Goal: Task Accomplishment & Management: Manage account settings

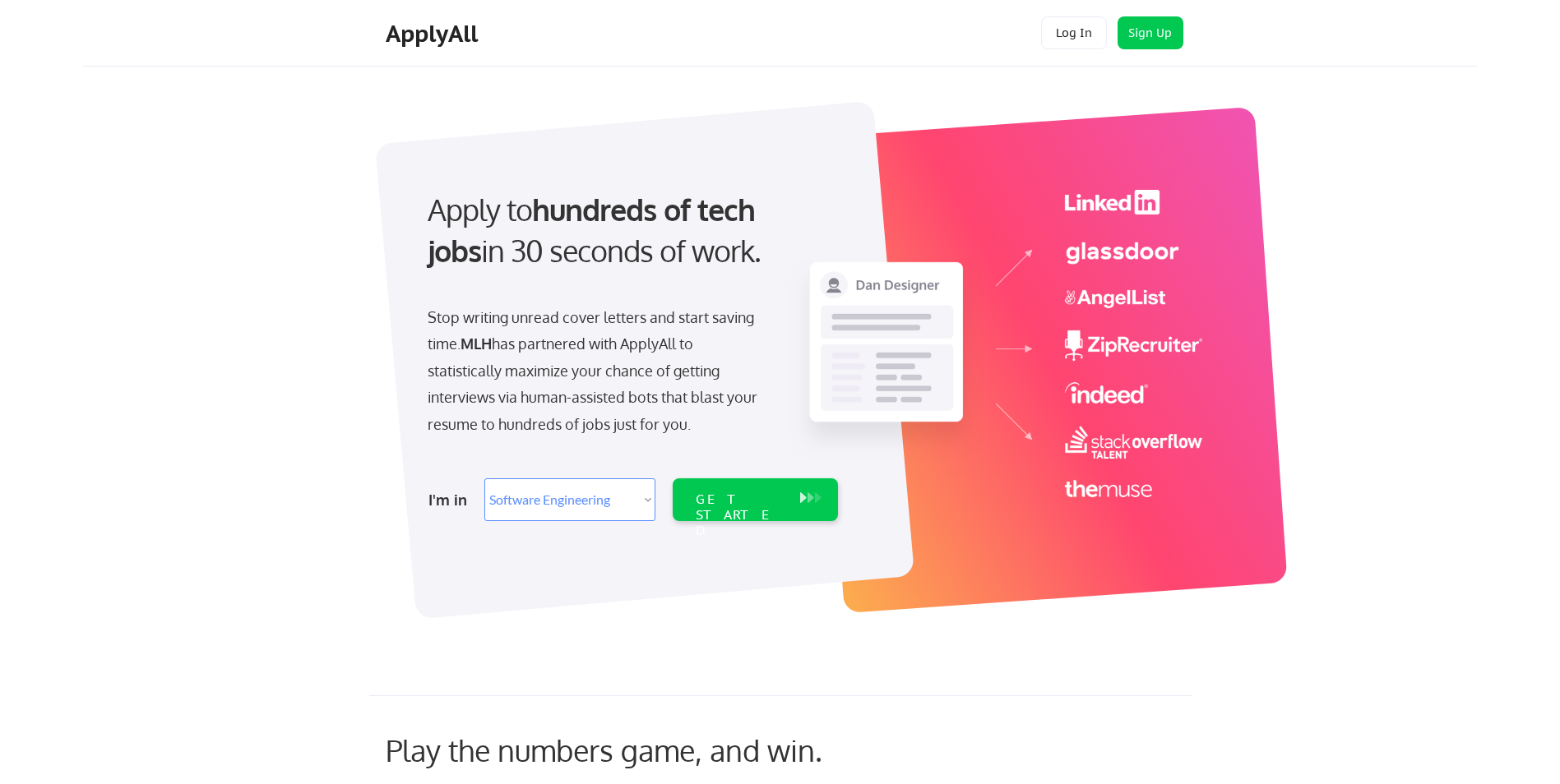
select select ""engineering""
click at [1078, 32] on button "Log In" at bounding box center [1073, 33] width 65 height 33
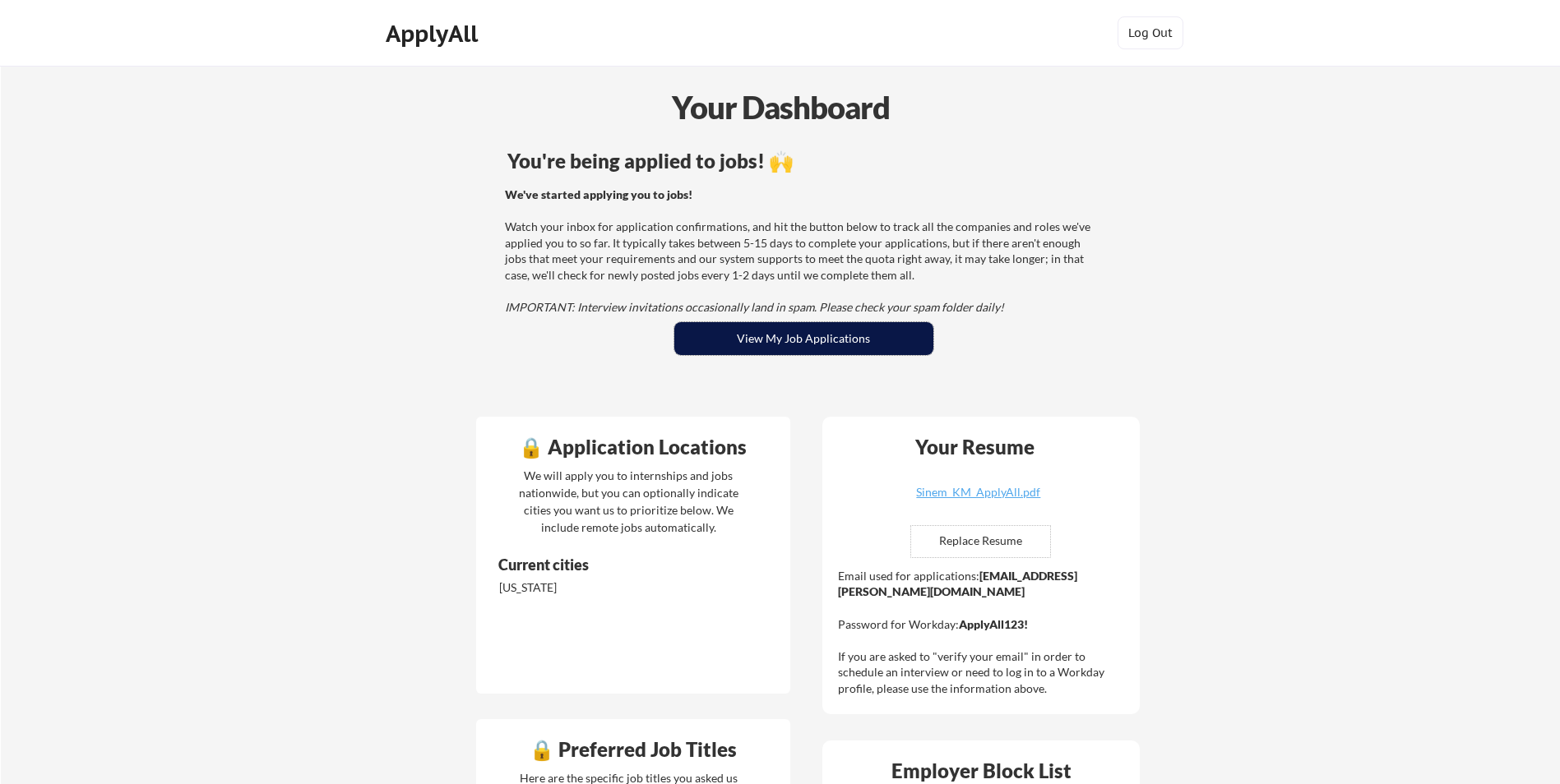
click at [805, 322] on button "View My Job Applications" at bounding box center [803, 339] width 259 height 33
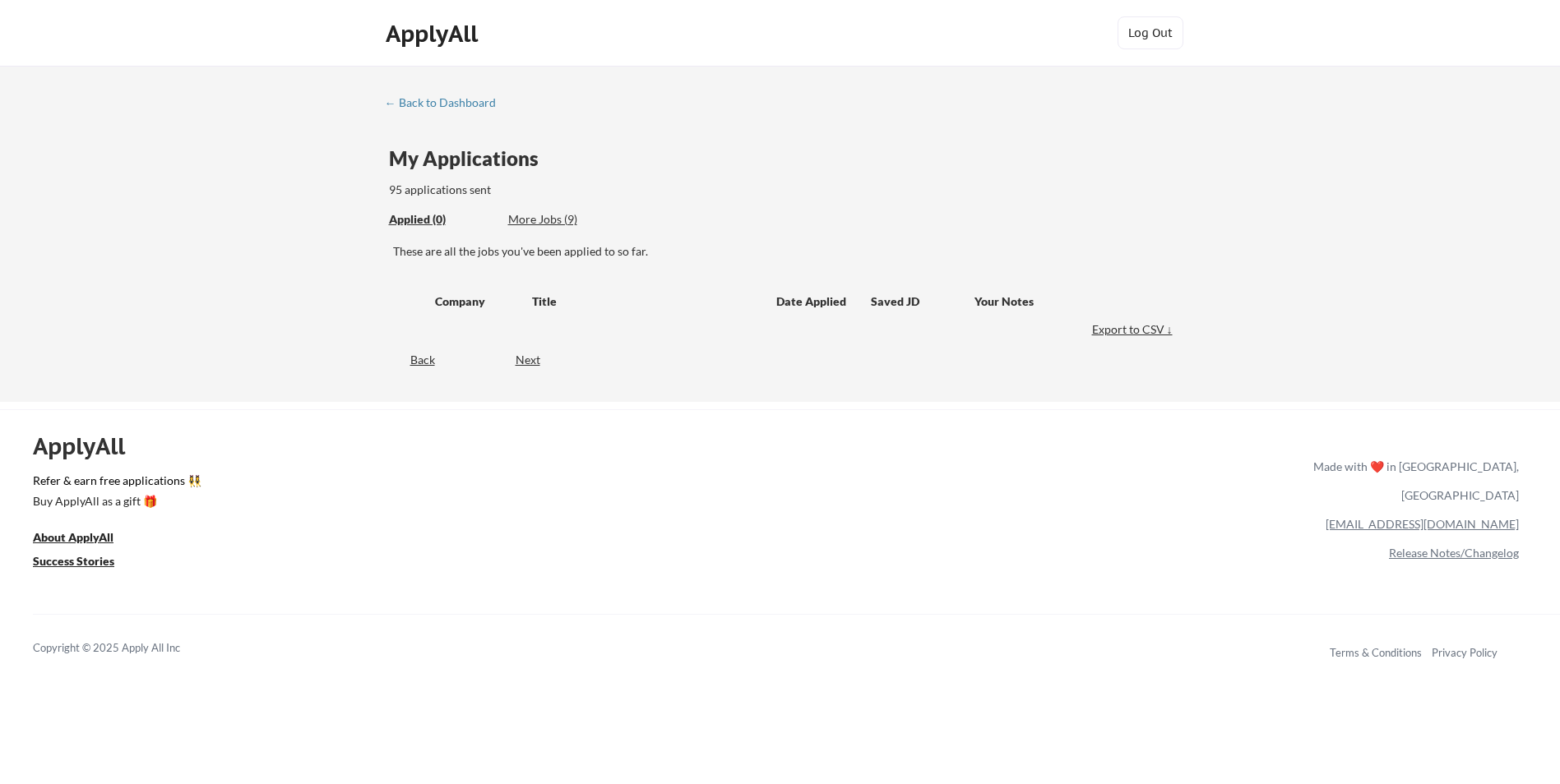
click at [560, 225] on div "More Jobs (9)" at bounding box center [569, 220] width 121 height 17
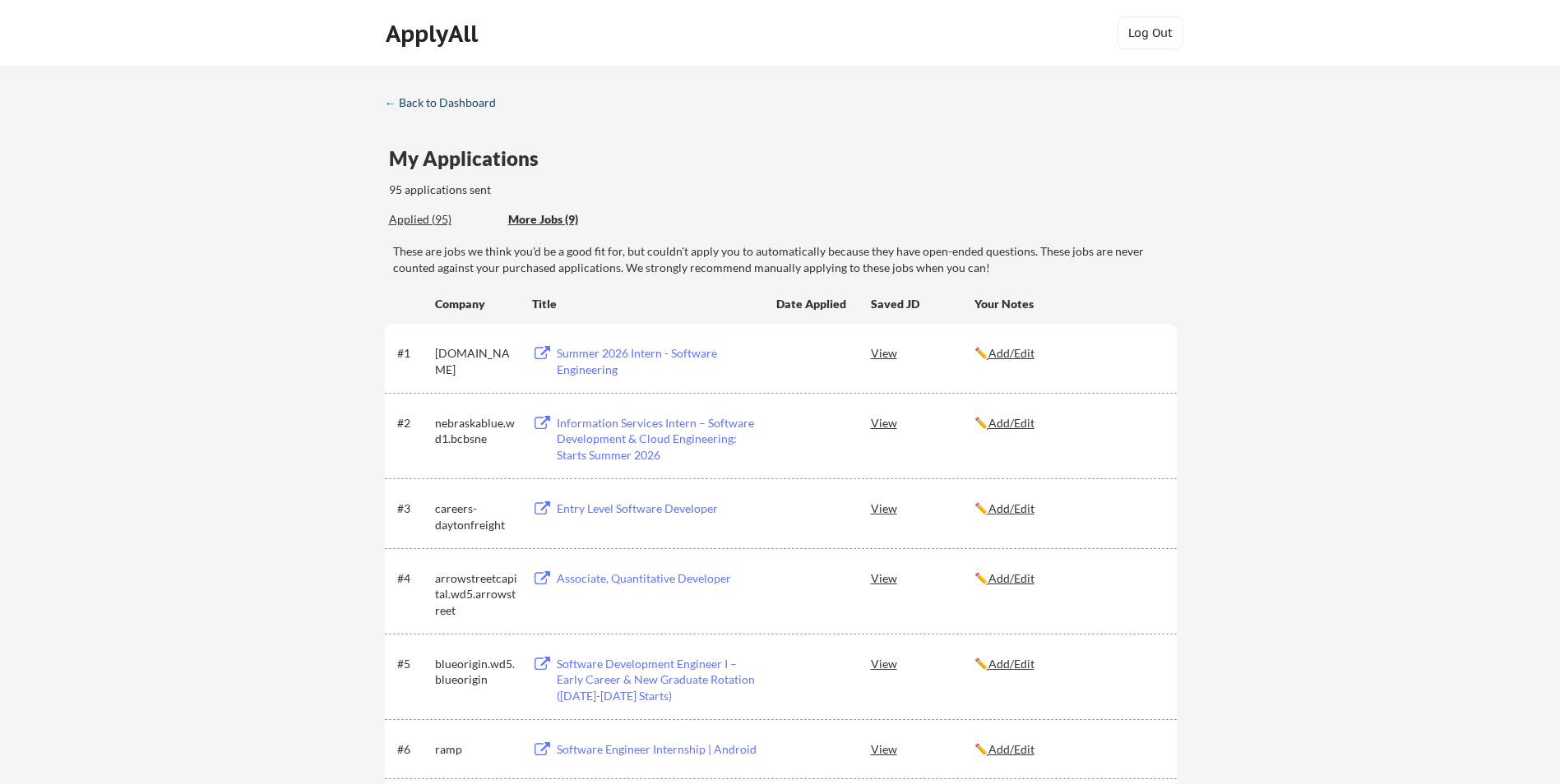
click at [432, 106] on div "← Back to Dashboard" at bounding box center [446, 103] width 124 height 12
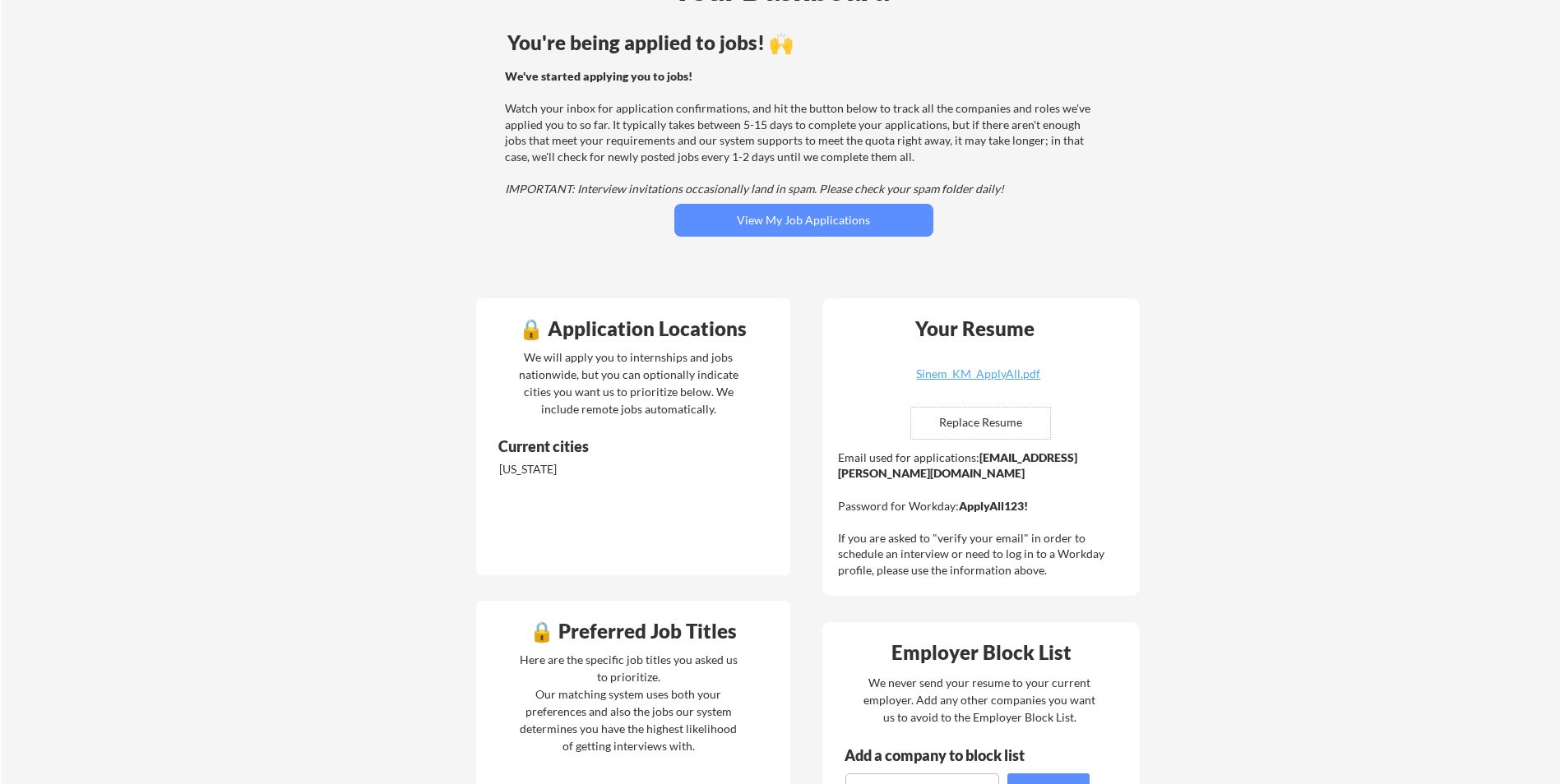
scroll to position [247, 0]
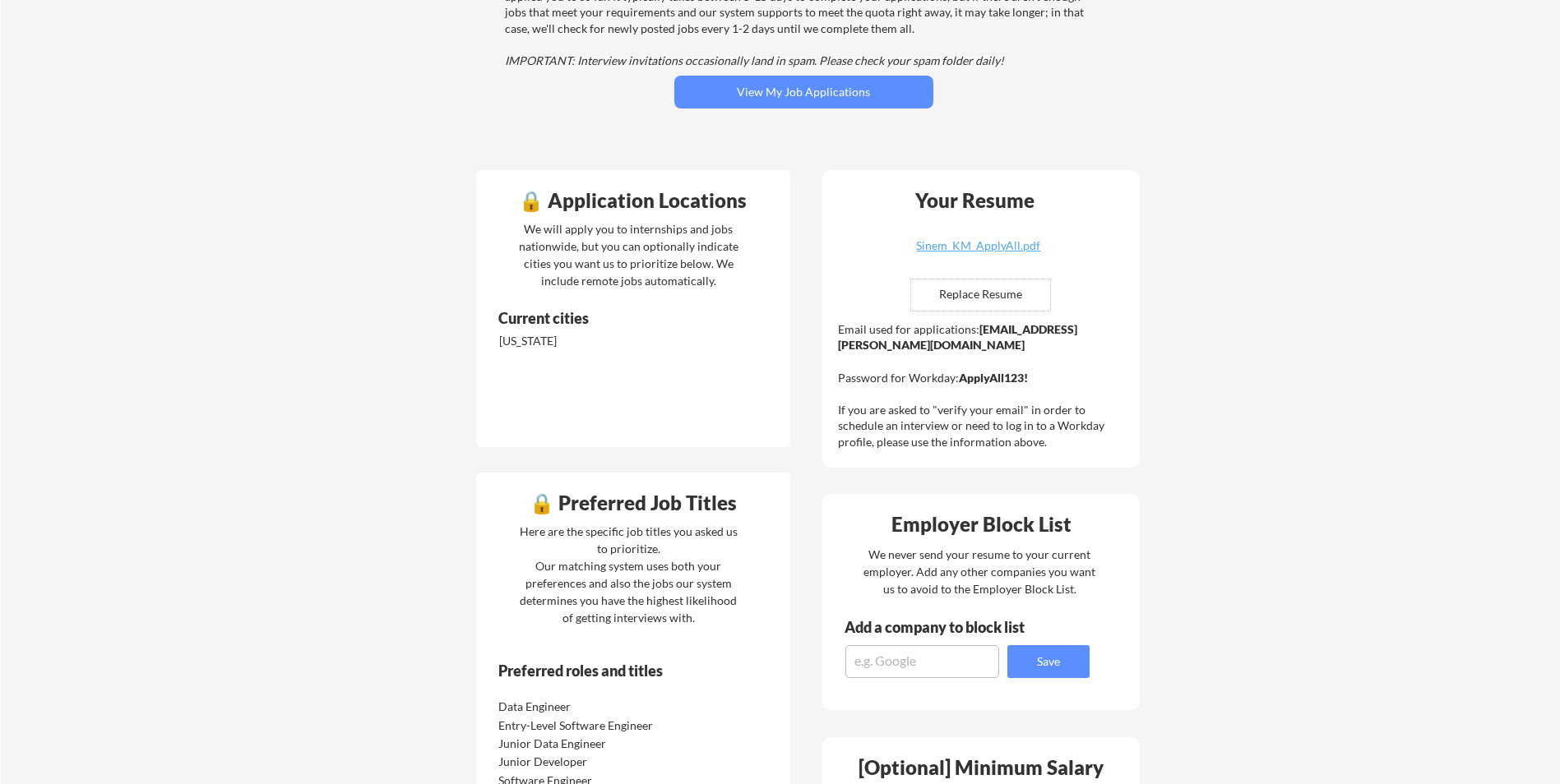
click at [984, 235] on div "Your Resume Sinem_KM_ApplyAll.pdf Replace Resume ✅ Replaced! Email used for app…" at bounding box center [981, 318] width 317 height 298
click at [988, 244] on div "Sinem_KM_ApplyAll.pdf" at bounding box center [978, 246] width 196 height 12
click at [974, 298] on input "file" at bounding box center [981, 295] width 139 height 31
type input "C:\fakepath\Sinem_KM_ApplyAll.pdf"
click at [986, 239] on div "Your Resume Sinem_KM_ApplyAll.pdf Replace Resume ✅ Replaced! Email used for app…" at bounding box center [981, 318] width 317 height 298
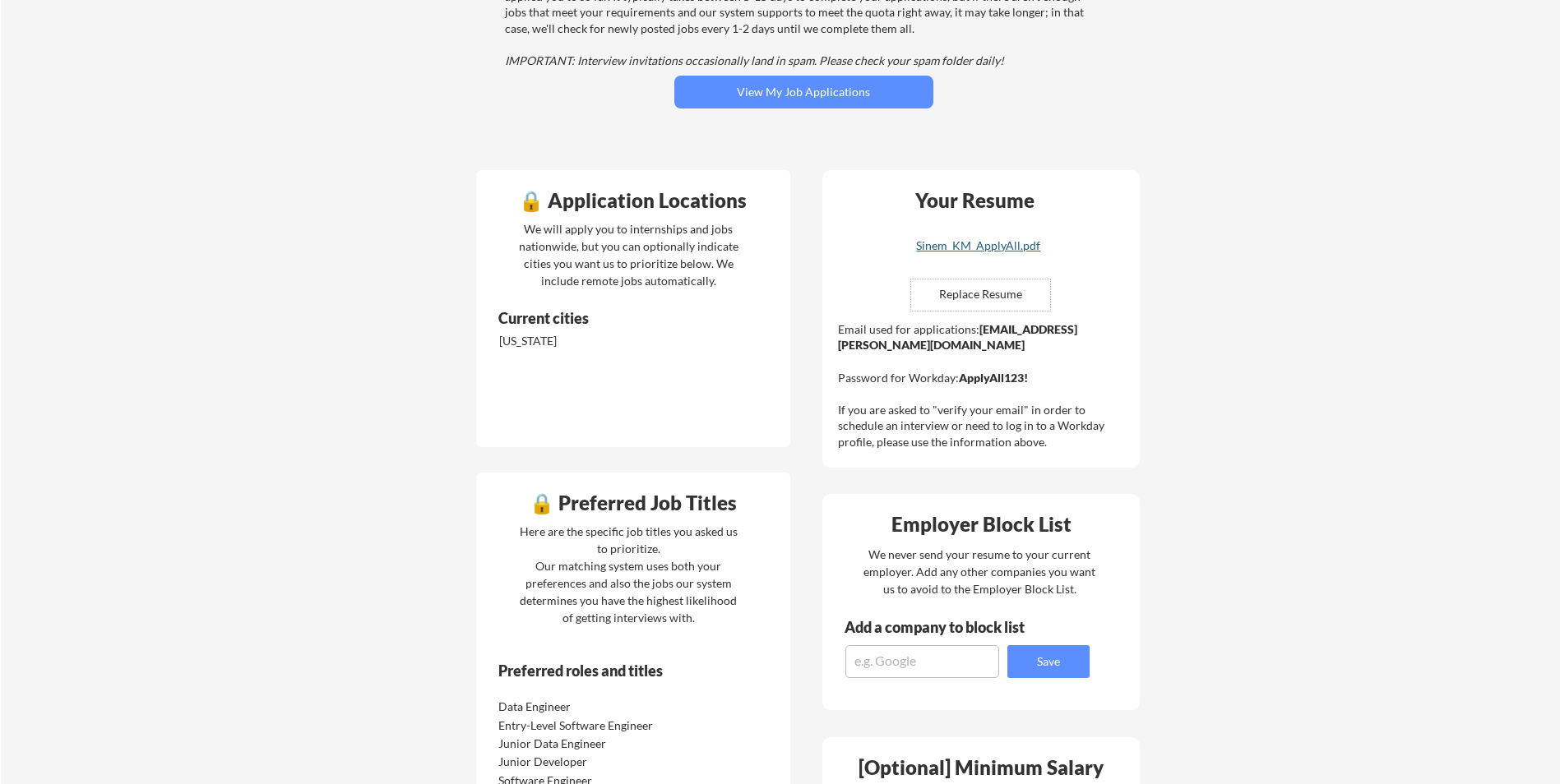
click at [990, 246] on div "Sinem_KM_ApplyAll.pdf" at bounding box center [978, 246] width 196 height 12
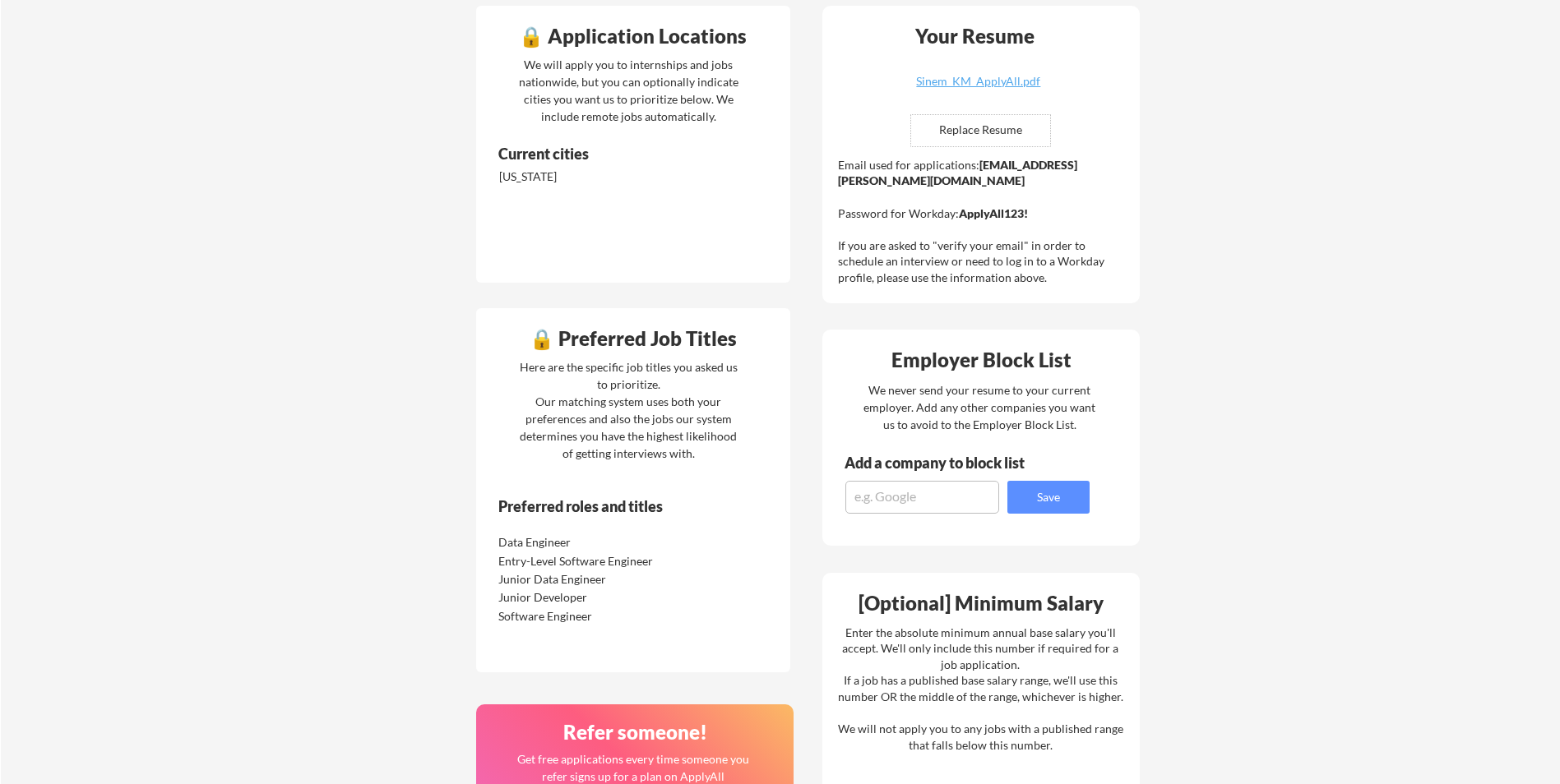
scroll to position [0, 0]
